Goal: Task Accomplishment & Management: Use online tool/utility

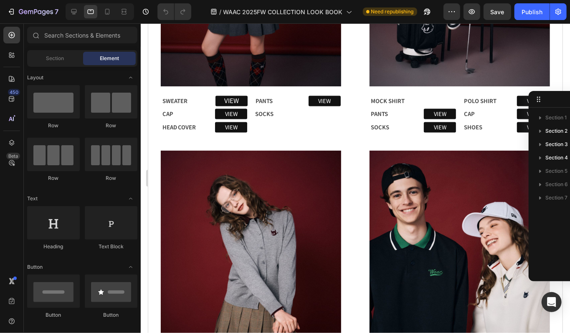
scroll to position [1017, 0]
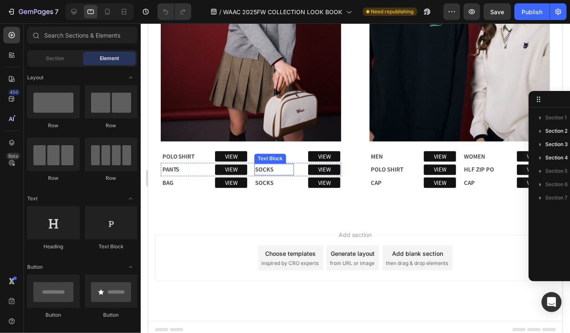
click at [273, 164] on p "SOCKS" at bounding box center [274, 169] width 38 height 10
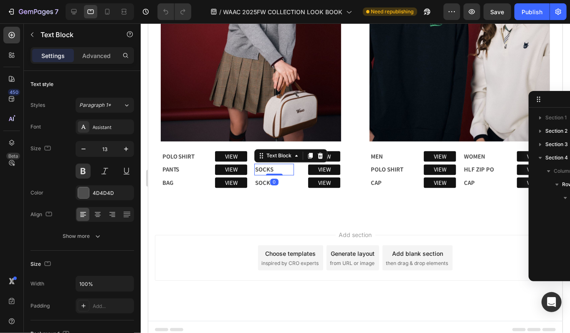
scroll to position [137, 0]
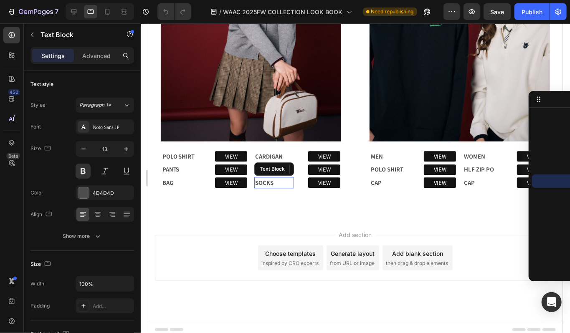
click at [283, 179] on p "SOCKS" at bounding box center [274, 182] width 38 height 10
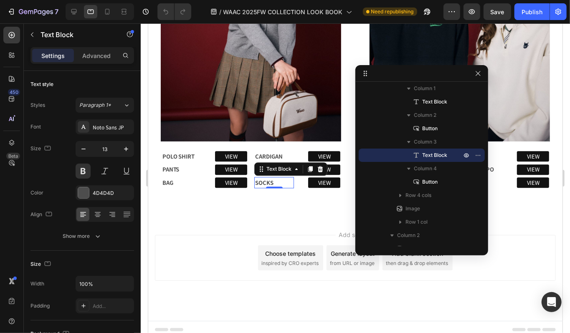
drag, startPoint x: 545, startPoint y: 98, endPoint x: 461, endPoint y: 72, distance: 88.2
click at [467, 154] on icon "button" at bounding box center [466, 155] width 7 height 7
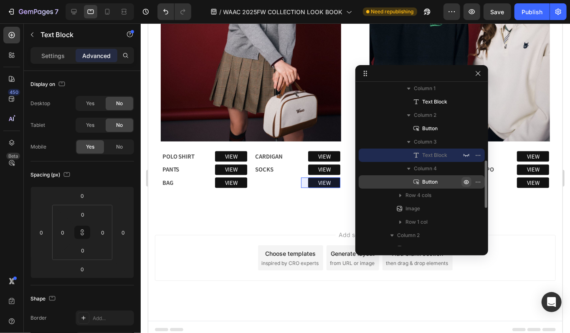
click at [462, 182] on button "button" at bounding box center [466, 182] width 10 height 10
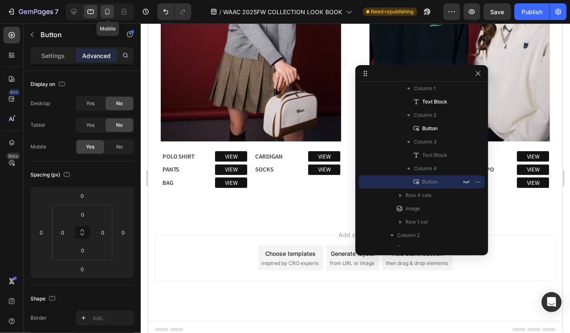
click at [109, 9] on icon at bounding box center [107, 12] width 5 height 6
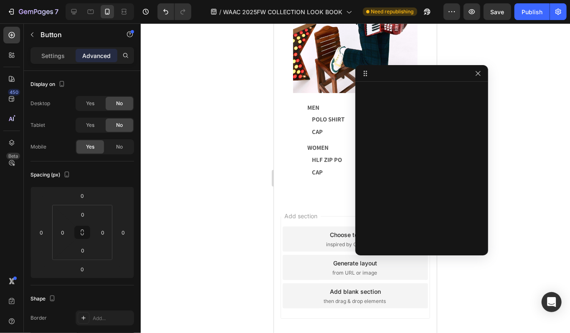
scroll to position [741, 0]
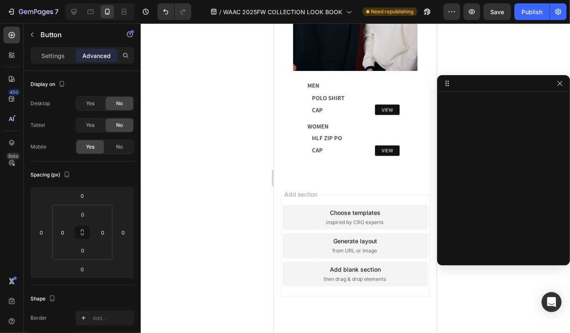
drag, startPoint x: 382, startPoint y: 76, endPoint x: 483, endPoint y: 86, distance: 102.0
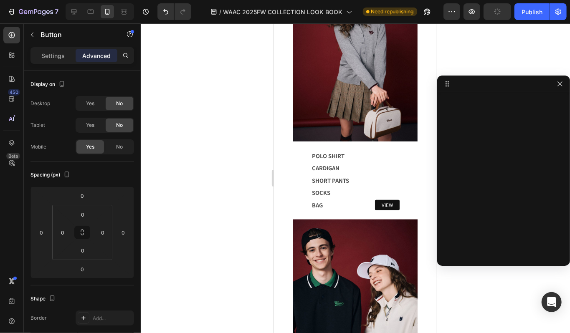
scroll to position [407, 0]
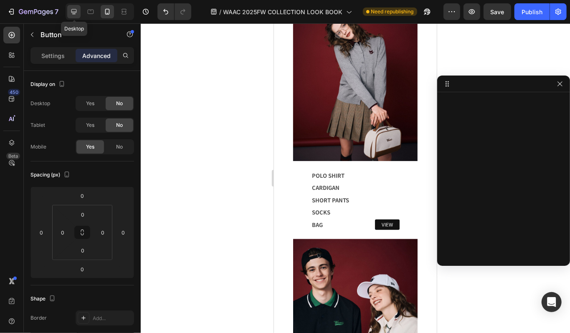
click at [76, 14] on icon at bounding box center [74, 12] width 8 height 8
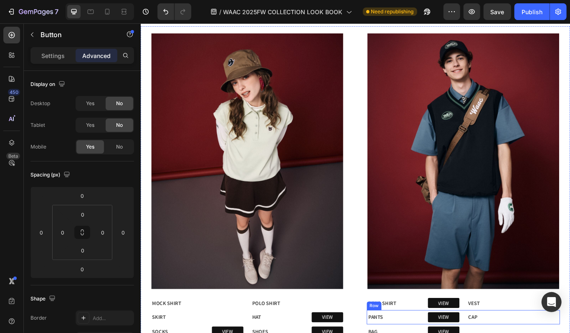
scroll to position [389, 0]
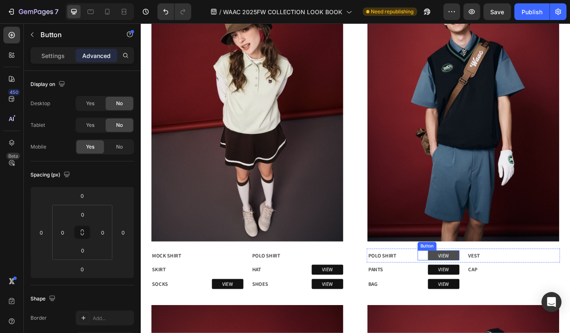
click at [499, 289] on link "VIEW" at bounding box center [493, 294] width 37 height 12
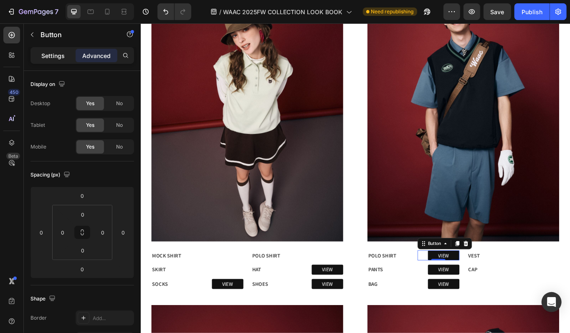
click at [39, 53] on div "Settings" at bounding box center [53, 55] width 42 height 13
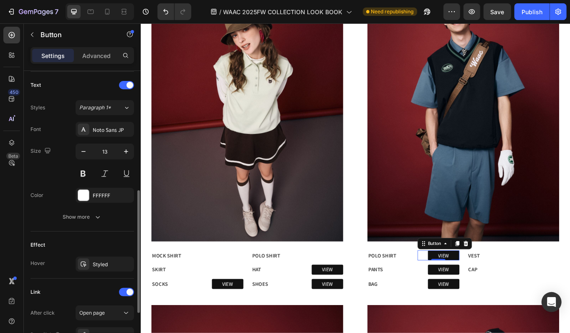
scroll to position [334, 0]
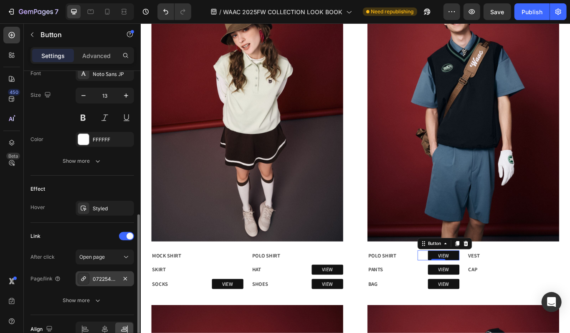
click at [111, 279] on div "072254013_0081" at bounding box center [105, 280] width 24 height 8
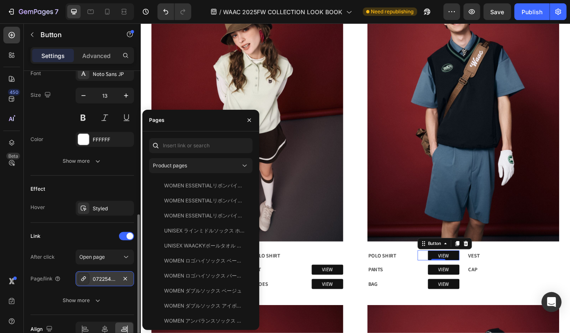
click at [104, 281] on div "072254013_0081" at bounding box center [105, 280] width 24 height 8
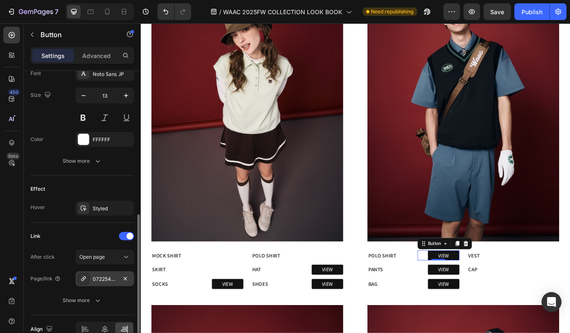
click at [104, 281] on div "072254013_0081" at bounding box center [105, 280] width 24 height 8
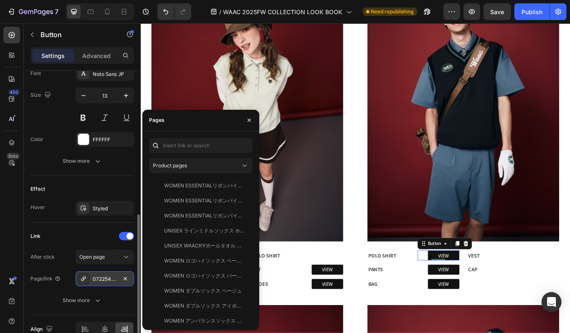
click at [104, 281] on div "072254013_0081" at bounding box center [105, 280] width 24 height 8
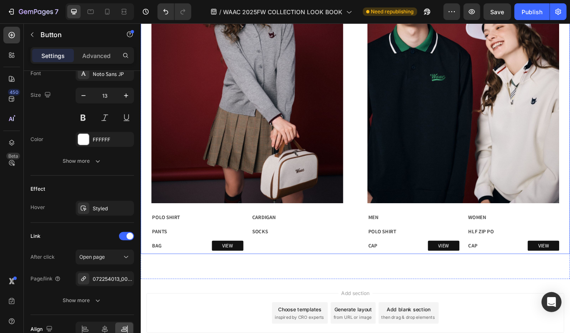
scroll to position [1221, 0]
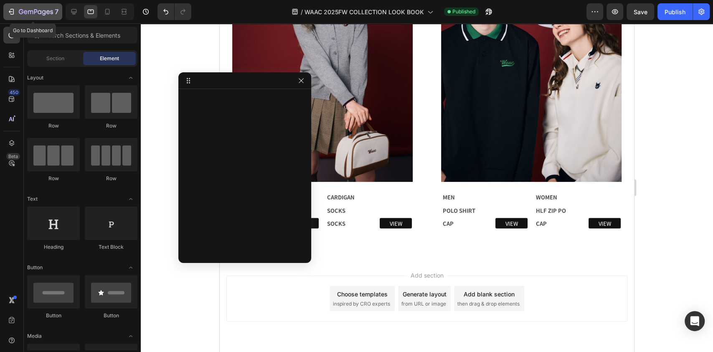
click at [9, 7] on div "7" at bounding box center [32, 12] width 51 height 10
